Goal: Information Seeking & Learning: Understand process/instructions

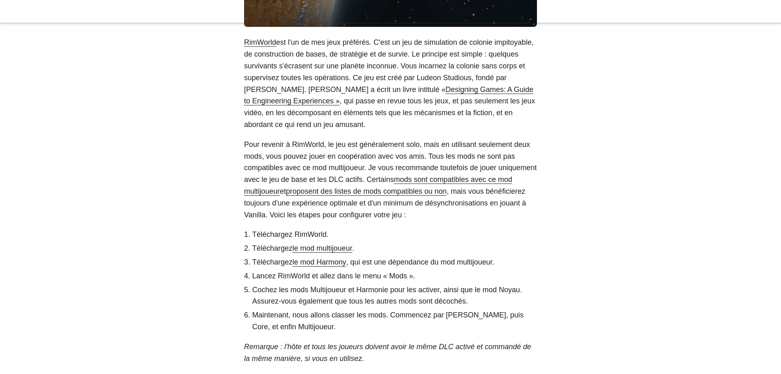
scroll to position [290, 0]
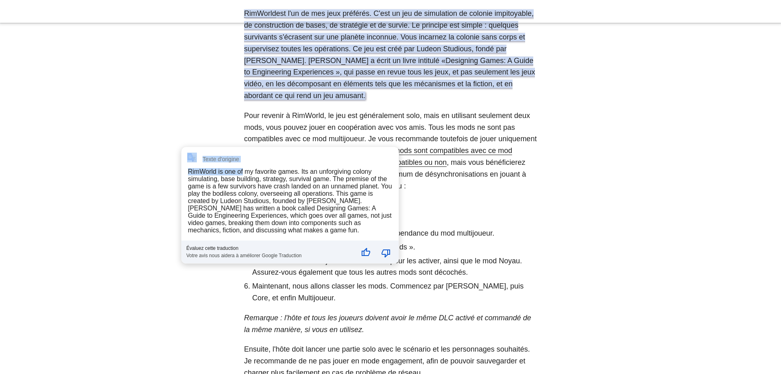
drag, startPoint x: 56, startPoint y: 165, endPoint x: 242, endPoint y: 170, distance: 186.8
click at [242, 170] on body "[PERSON_NAME] Maison À propos Articles Mots-clés Archive CV Flux RSS Comment jo…" at bounding box center [390, 148] width 781 height 833
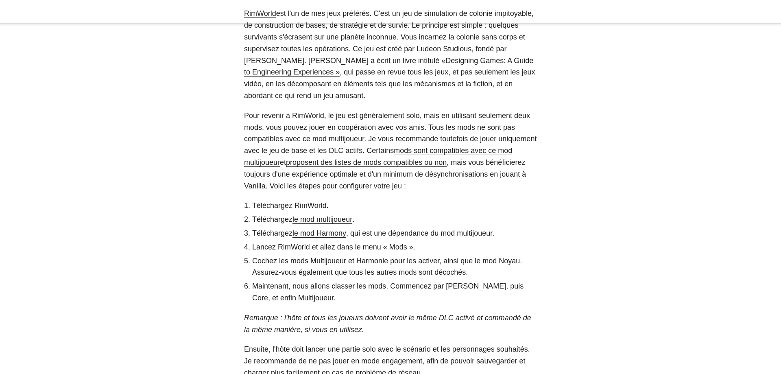
click at [244, 64] on font "est l'un de mes jeux préférés. C'est un jeu de simulation de colonie impitoyabl…" at bounding box center [389, 36] width 290 height 55
drag, startPoint x: 91, startPoint y: 185, endPoint x: 180, endPoint y: 187, distance: 89.5
click at [244, 187] on div "RimWorld est l'un de mes jeux préférés. C'est un jeu de simulation de colonie i…" at bounding box center [390, 215] width 293 height 414
click at [537, 155] on font "Pour revenir à RimWorld, le jeu est généralement solo, mais en utilisant seulem…" at bounding box center [390, 132] width 292 height 43
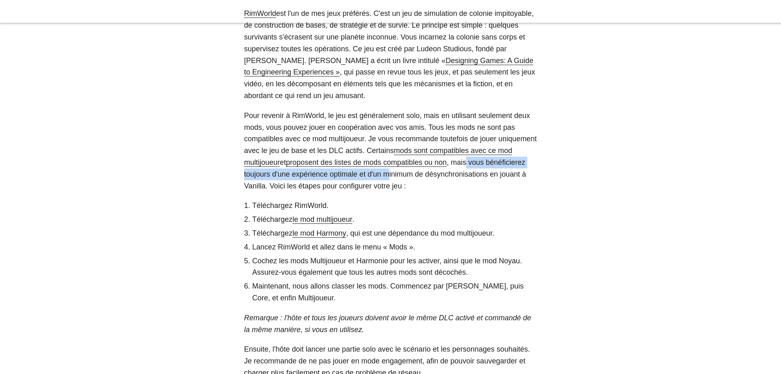
drag, startPoint x: 319, startPoint y: 201, endPoint x: 483, endPoint y: 203, distance: 164.3
click at [483, 203] on div "RimWorld est l'un de mes jeux préférés. C'est un jeu de simulation de colonie i…" at bounding box center [390, 215] width 293 height 414
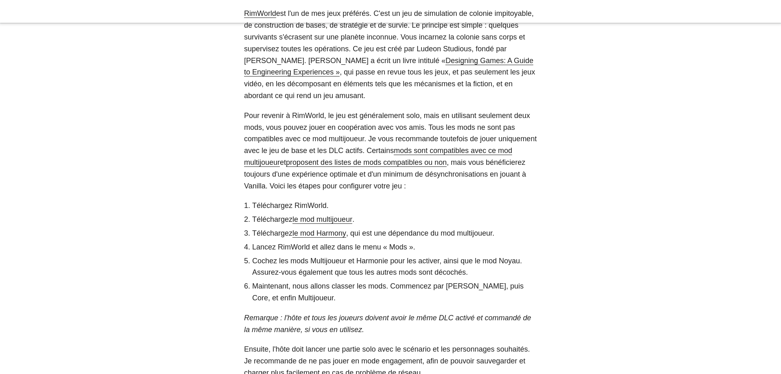
click at [537, 209] on li "Téléchargez RimWorld." at bounding box center [394, 206] width 285 height 12
click at [522, 241] on li "Lancez RimWorld et allez dans le menu « Mods »." at bounding box center [394, 247] width 285 height 12
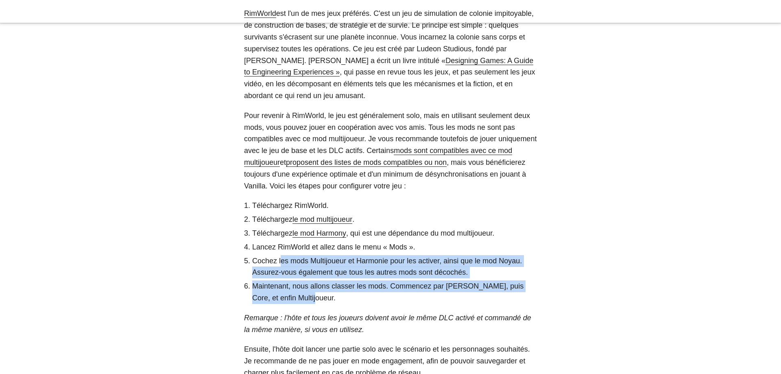
drag, startPoint x: 43, startPoint y: 240, endPoint x: 310, endPoint y: 249, distance: 267.4
click at [310, 249] on ol "Téléchargez RimWorld. Téléchargez le mod multijoueur . Téléchargez le mod Harmo…" at bounding box center [390, 252] width 293 height 104
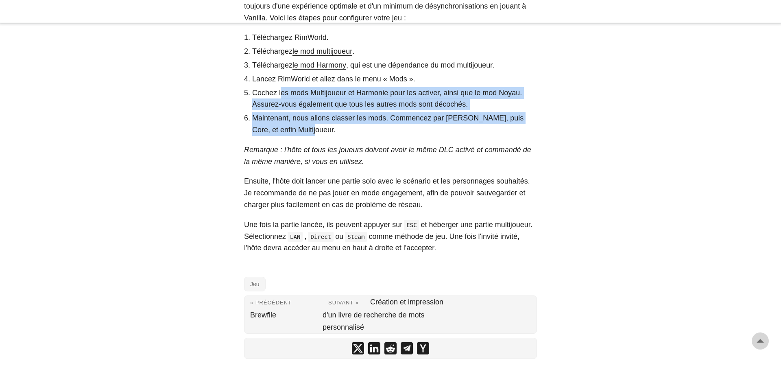
scroll to position [456, 0]
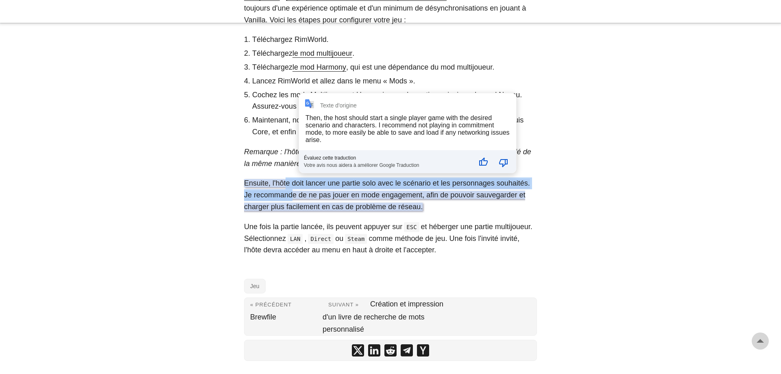
drag, startPoint x: 55, startPoint y: 114, endPoint x: 267, endPoint y: 114, distance: 212.3
click at [267, 179] on font "Ensuite, l'hôte doit lancer une partie solo avec le scénario et les personnages…" at bounding box center [387, 195] width 286 height 32
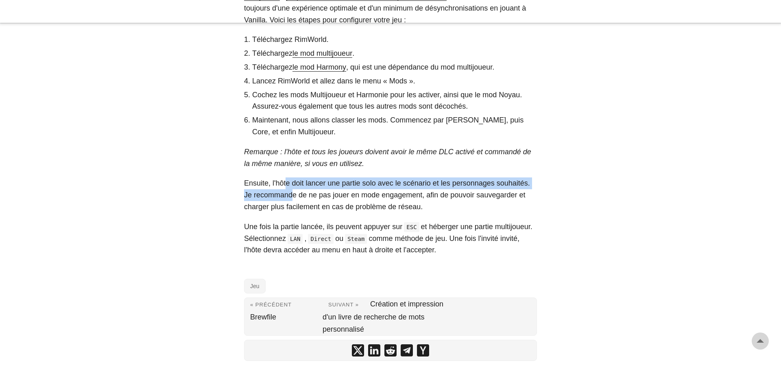
click at [266, 179] on font "Ensuite, l'hôte doit lancer une partie solo avec le scénario et les personnages…" at bounding box center [387, 195] width 286 height 32
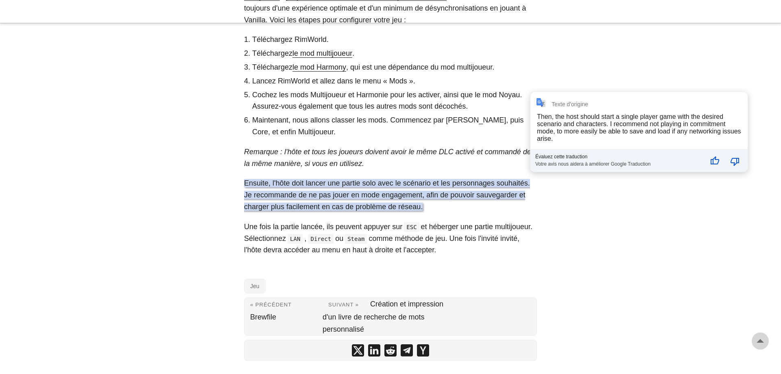
click at [244, 223] on font "Une fois la partie lancée, ils peuvent appuyer sur" at bounding box center [323, 227] width 158 height 8
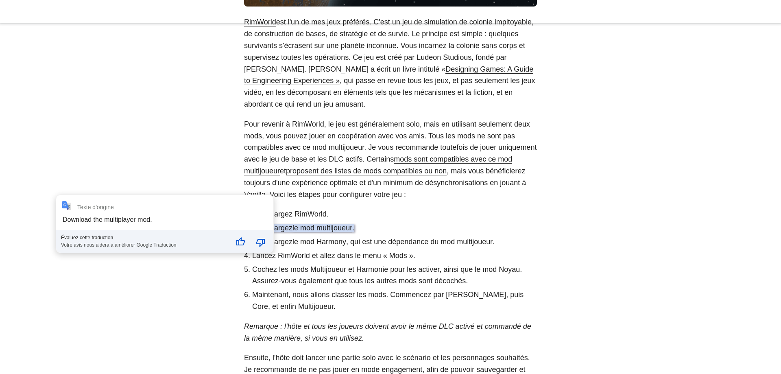
scroll to position [282, 0]
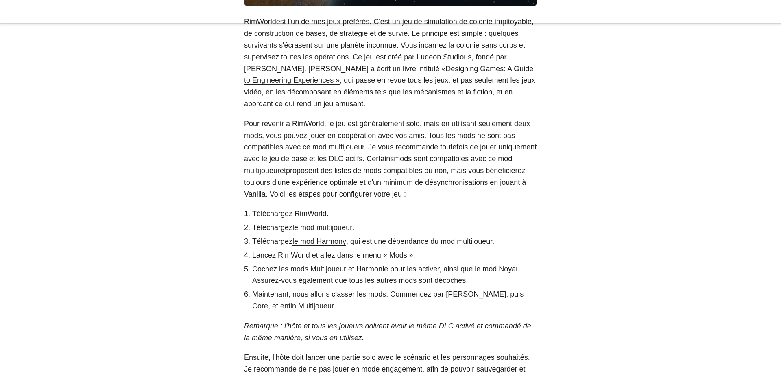
click at [244, 293] on div "RimWorld est l'un de mes jeux préférés. C'est un jeu de simulation de colonie i…" at bounding box center [390, 223] width 293 height 414
click at [292, 231] on font "le mod multijoueur" at bounding box center [322, 227] width 60 height 8
